Goal: Task Accomplishment & Management: Use online tool/utility

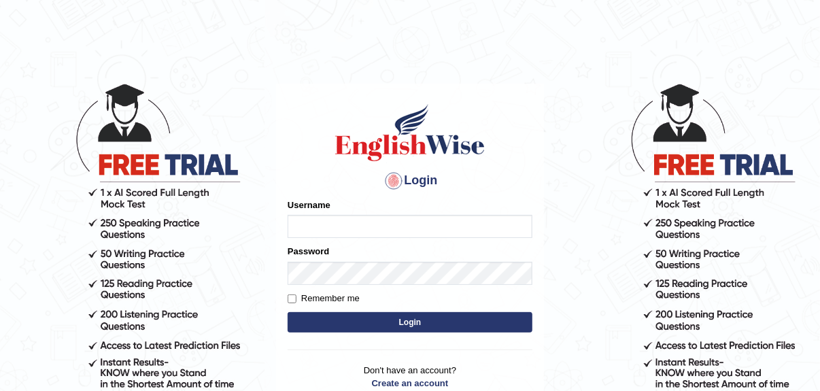
type input "Sijo1"
click at [417, 319] on button "Login" at bounding box center [409, 322] width 245 height 20
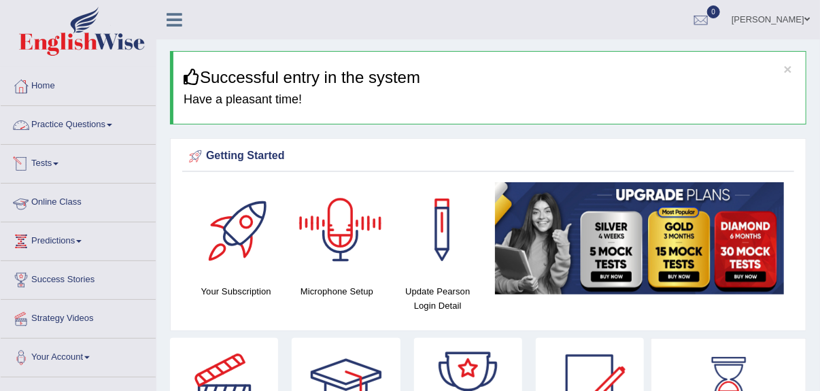
click at [107, 120] on link "Practice Questions" at bounding box center [78, 123] width 155 height 34
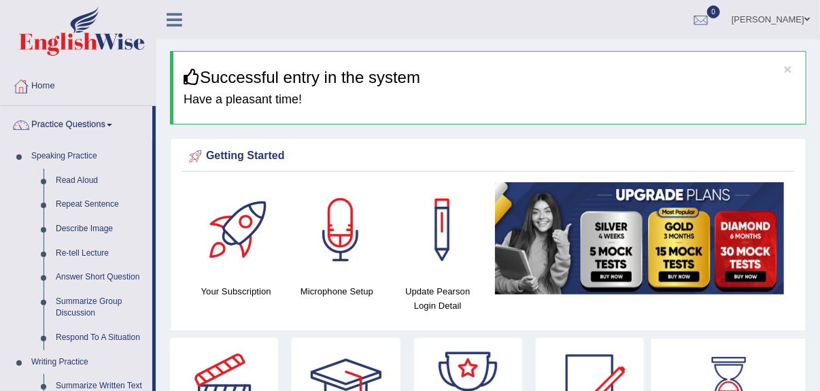
drag, startPoint x: 829, startPoint y: 124, endPoint x: 820, endPoint y: 46, distance: 78.7
click at [819, 46] on html "Toggle navigation Home Practice Questions Speaking Practice Read Aloud Repeat S…" at bounding box center [410, 195] width 820 height 391
click at [45, 80] on link "Home" at bounding box center [78, 84] width 155 height 34
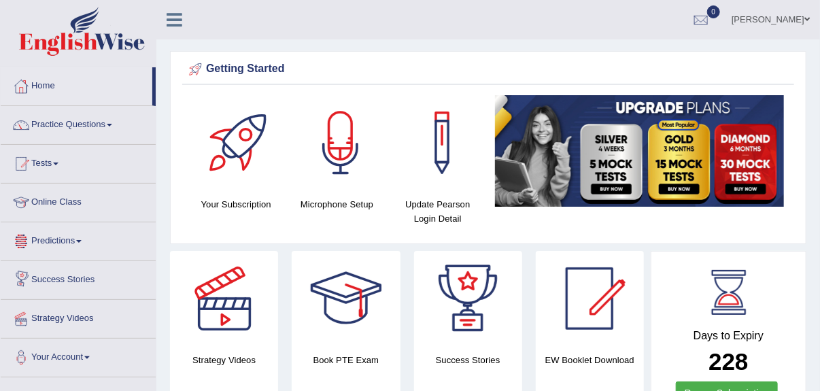
click at [116, 124] on link "Practice Questions" at bounding box center [78, 123] width 155 height 34
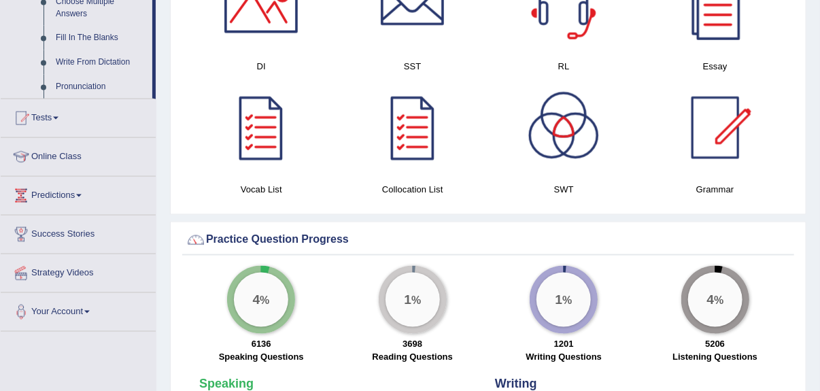
scroll to position [774, 0]
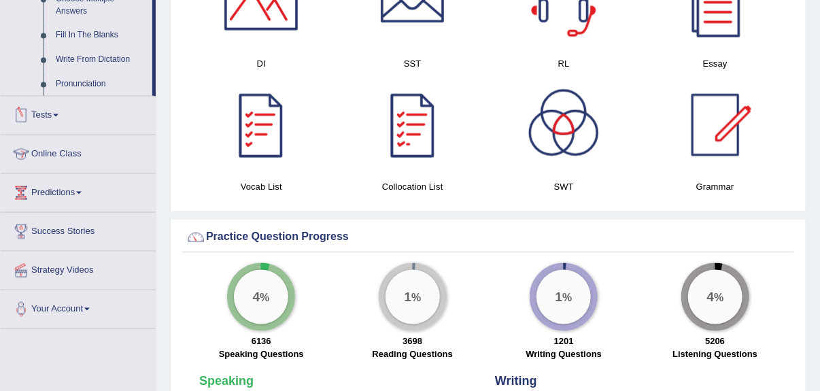
click at [60, 111] on link "Tests" at bounding box center [78, 113] width 155 height 34
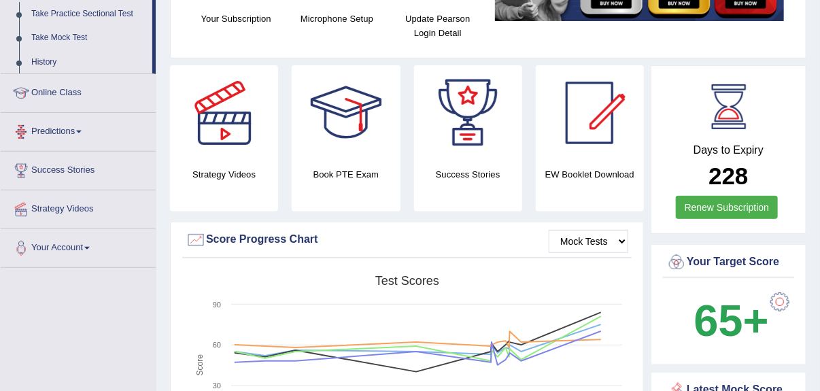
scroll to position [171, 0]
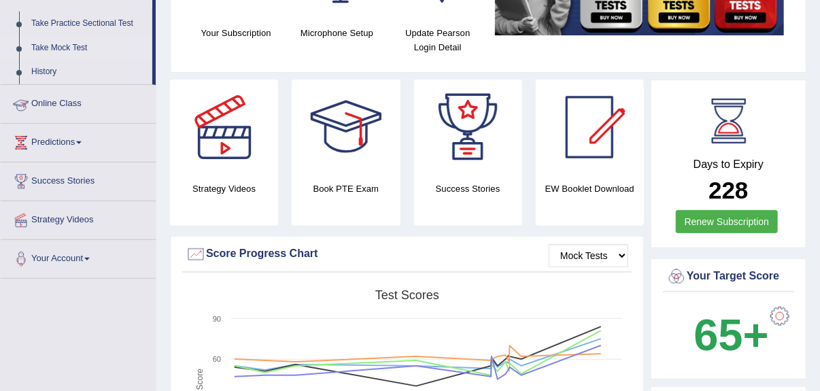
click at [69, 43] on link "Take Mock Test" at bounding box center [88, 48] width 127 height 24
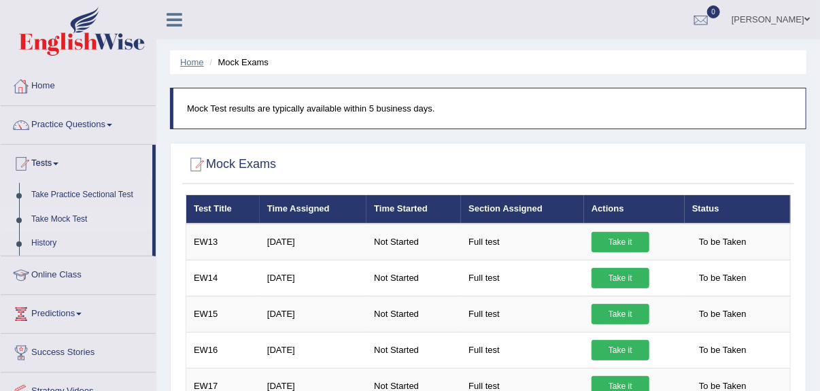
click at [190, 60] on link "Home" at bounding box center [192, 62] width 24 height 10
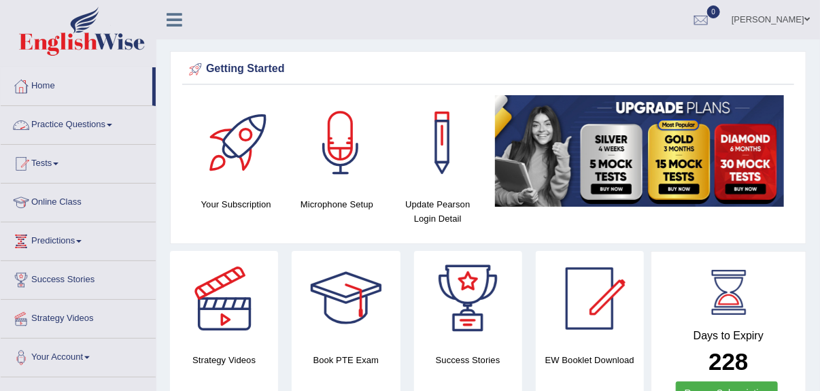
click at [154, 96] on li "Home" at bounding box center [78, 86] width 155 height 39
click at [59, 160] on link "Tests" at bounding box center [78, 162] width 155 height 34
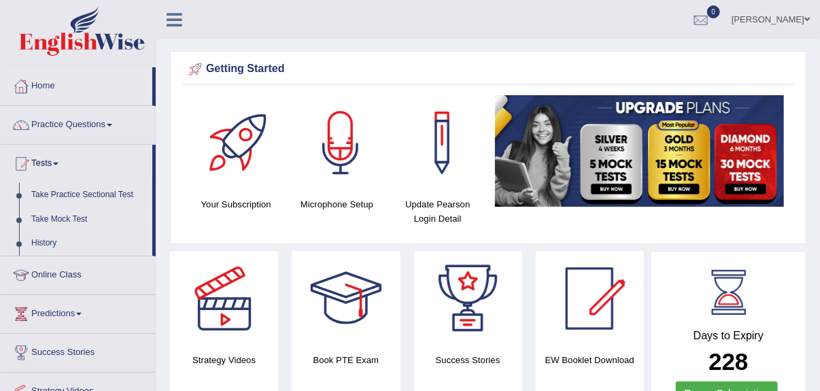
click at [67, 215] on link "Take Mock Test" at bounding box center [88, 219] width 127 height 24
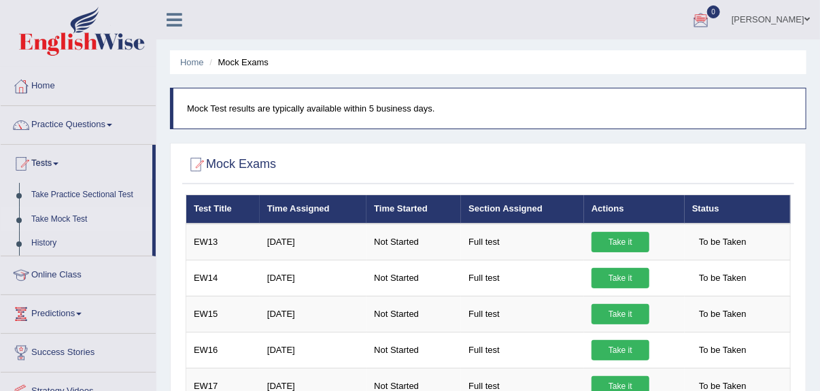
click at [428, 107] on p "Mock Test results are typically available within 5 business days." at bounding box center [489, 108] width 605 height 13
click at [444, 107] on p "Mock Test results are typically available within 5 business days." at bounding box center [489, 108] width 605 height 13
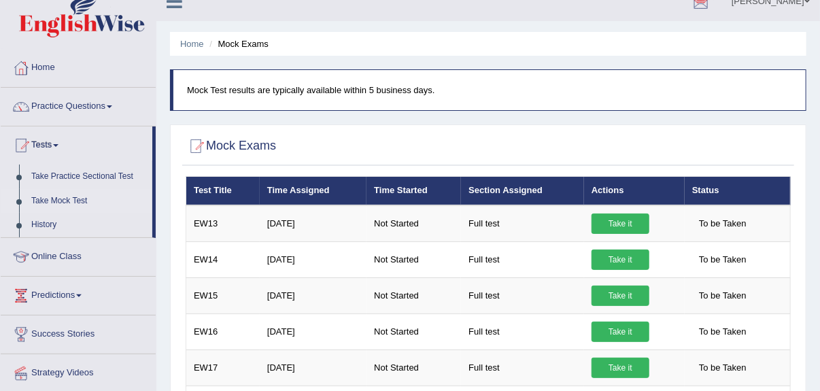
scroll to position [27, 0]
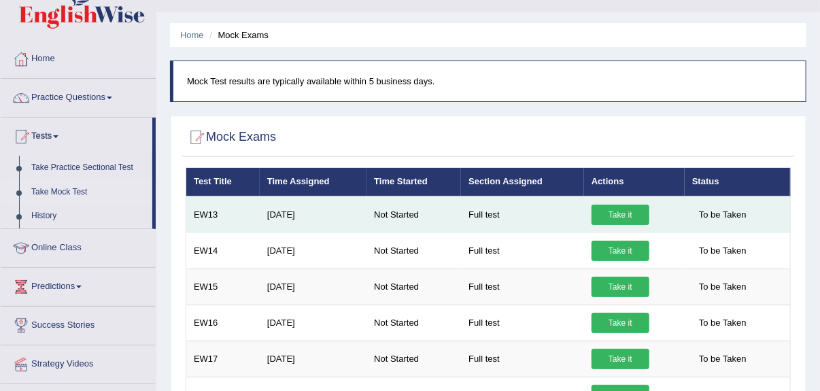
click at [611, 211] on link "Take it" at bounding box center [620, 215] width 58 height 20
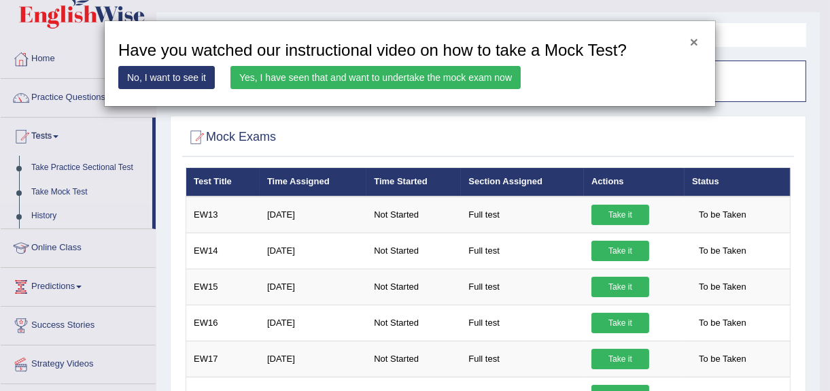
click at [692, 37] on button "×" at bounding box center [694, 42] width 8 height 14
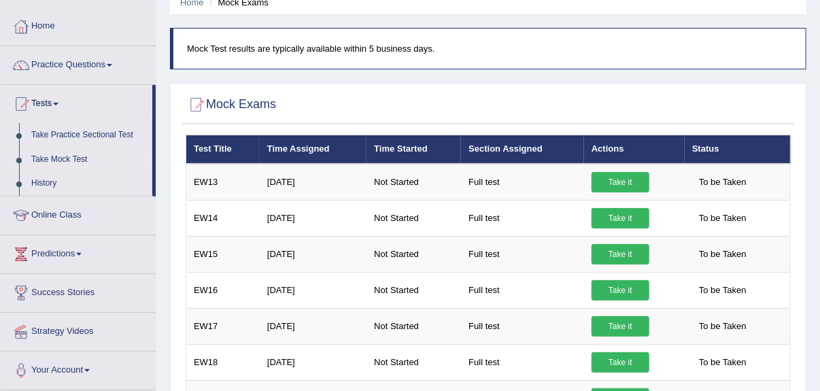
scroll to position [0, 0]
